Goal: Find specific page/section: Find specific page/section

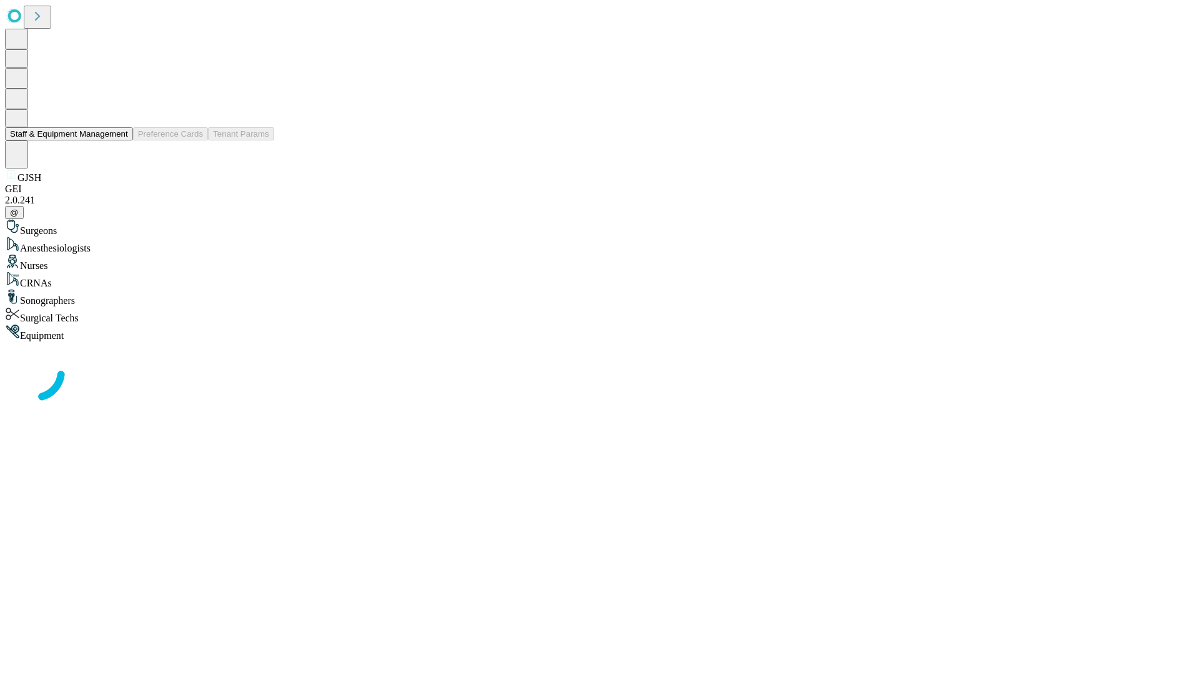
click at [119, 140] on button "Staff & Equipment Management" at bounding box center [69, 133] width 128 height 13
